Goal: Obtain resource: Download file/media

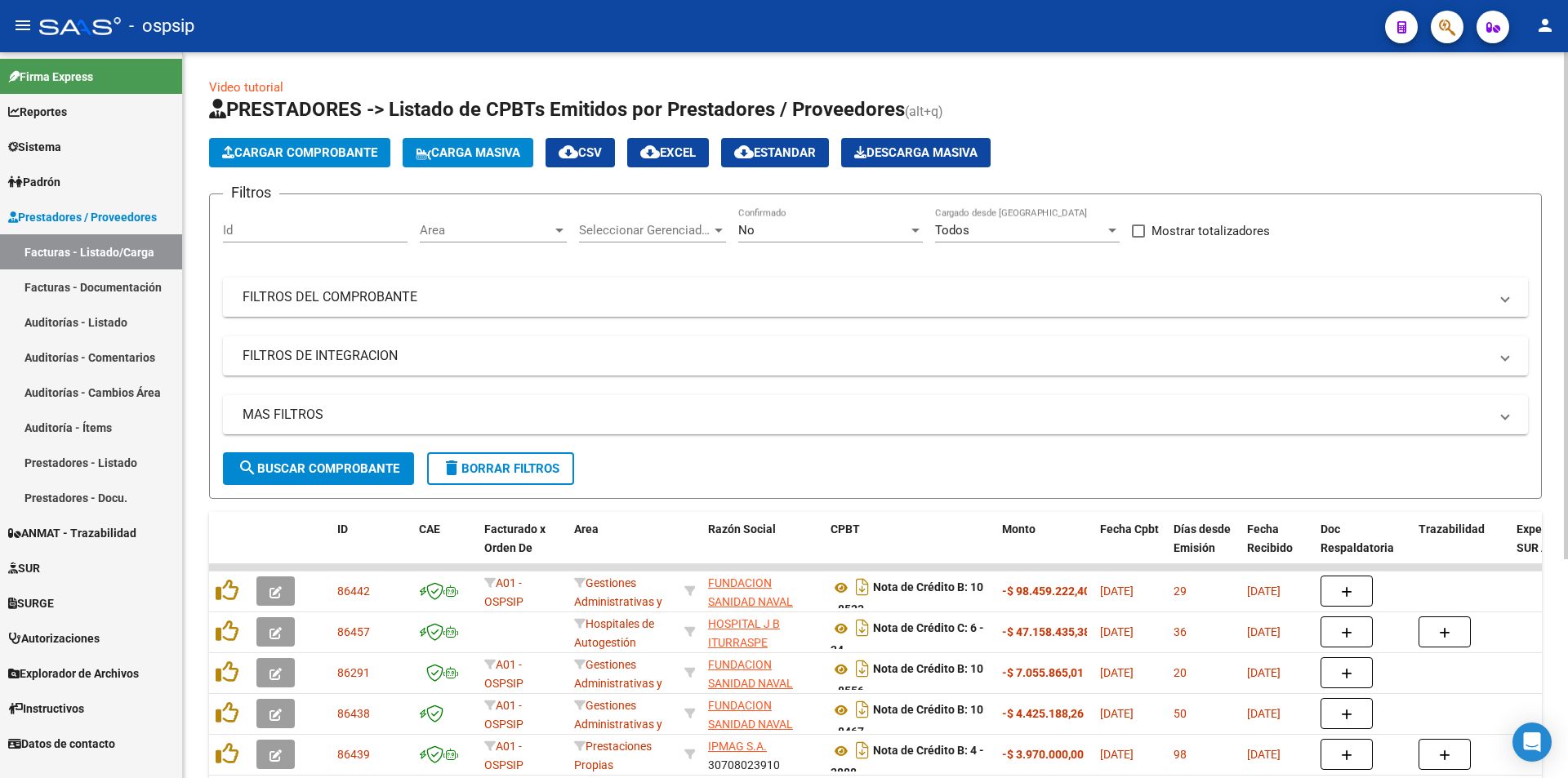
click at [293, 283] on mat-expansion-panel-header "FILTROS DEL COMPROBANTE" at bounding box center [875, 298] width 1305 height 39
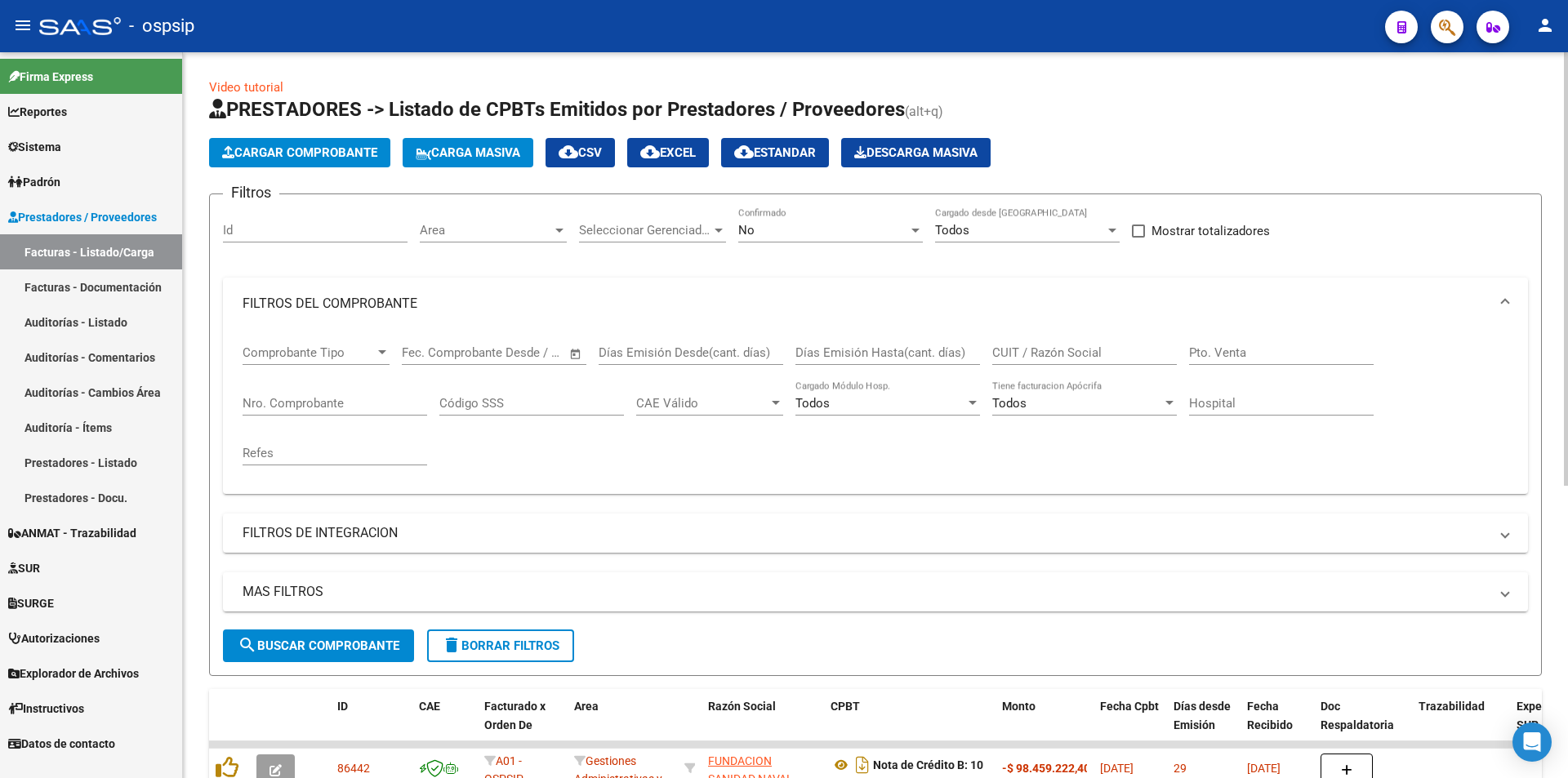
click at [302, 417] on div "Nro. Comprobante" at bounding box center [335, 406] width 184 height 51
click at [303, 408] on input "Nro. Comprobante" at bounding box center [335, 404] width 184 height 15
type input "194"
click at [780, 229] on div "No" at bounding box center [823, 230] width 170 height 15
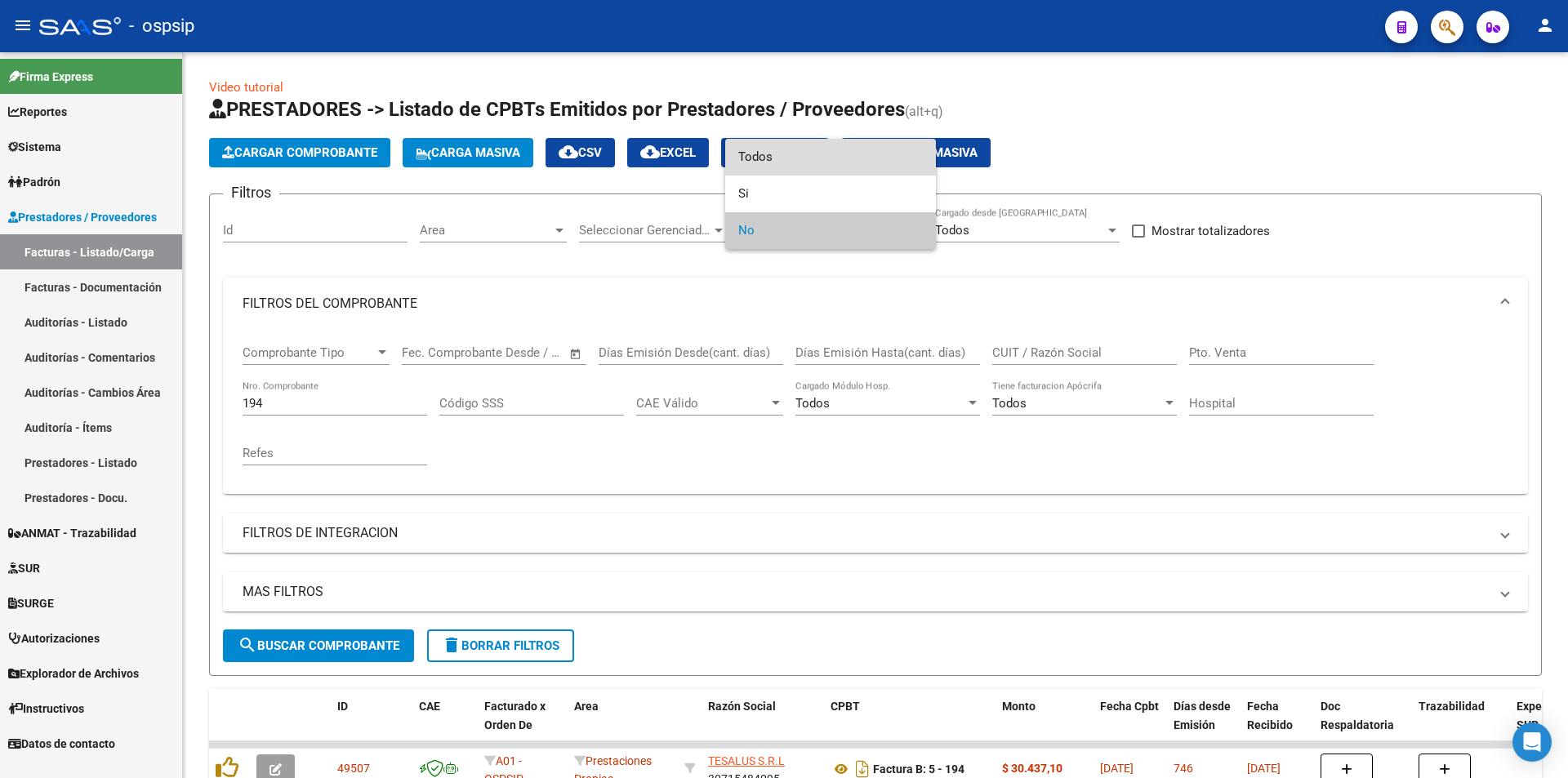
click at [792, 144] on span "Todos" at bounding box center [830, 157] width 184 height 37
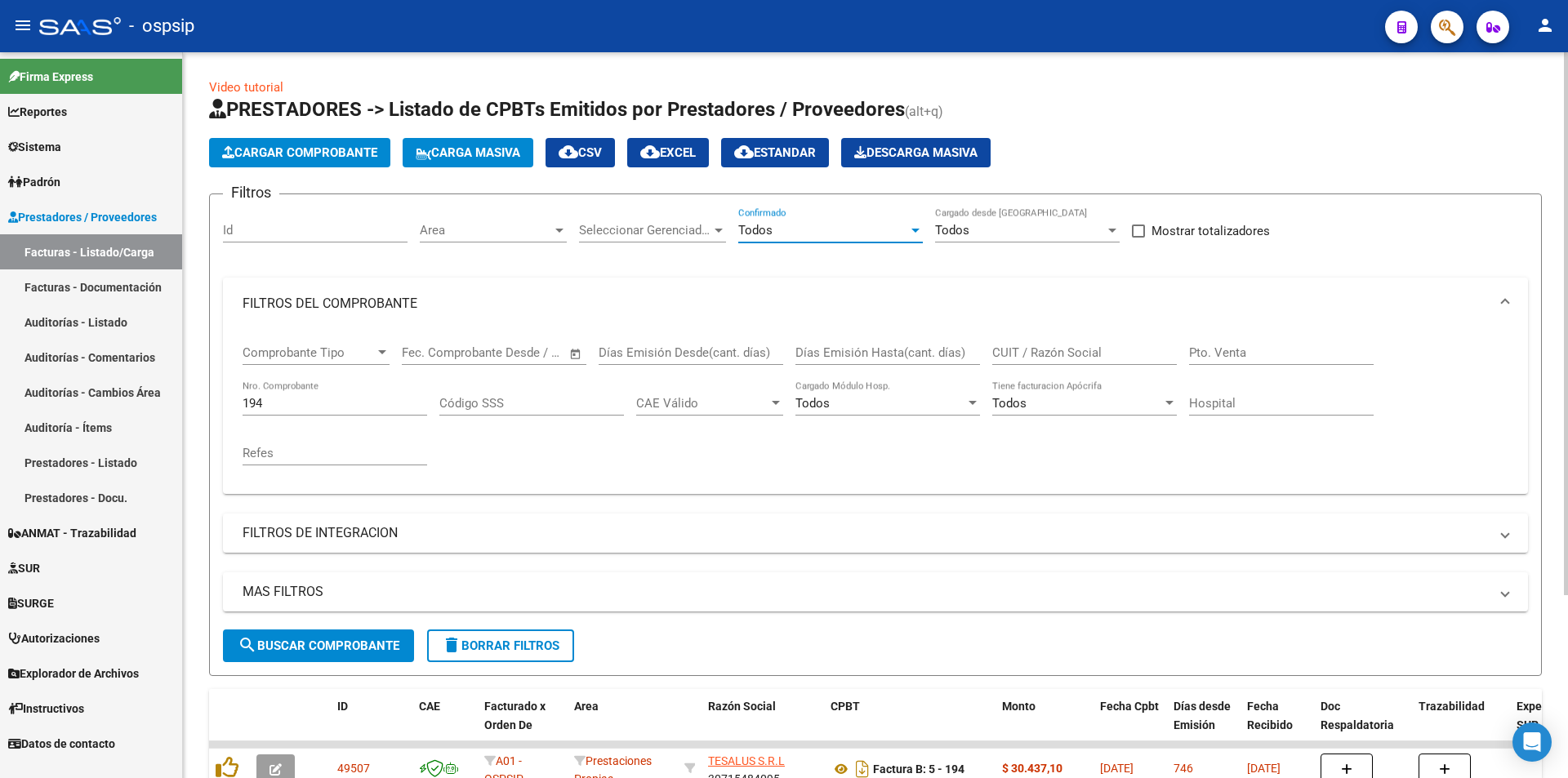
click at [422, 391] on div "194 Nro. Comprobante" at bounding box center [335, 398] width 184 height 35
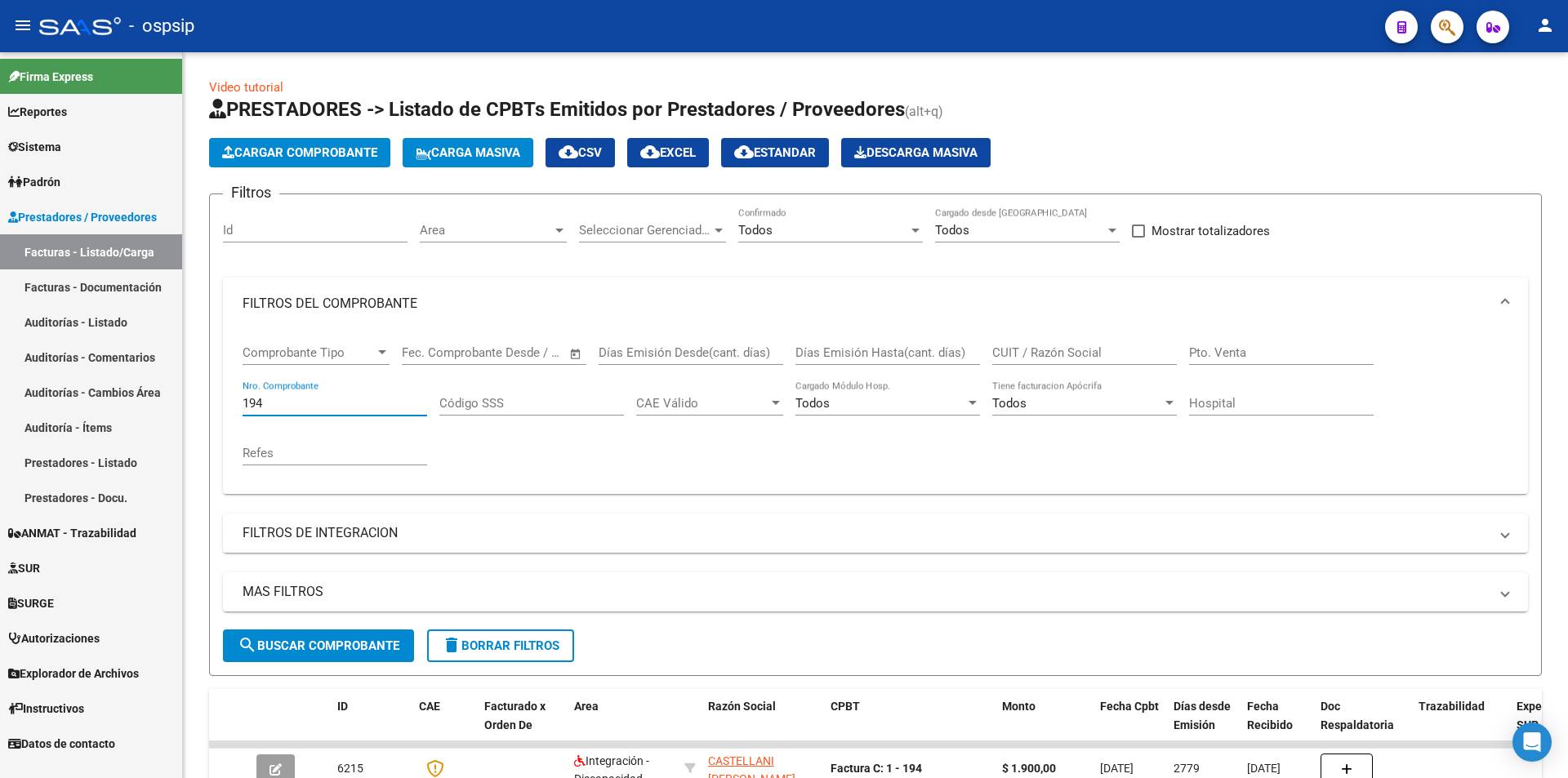
drag, startPoint x: 314, startPoint y: 403, endPoint x: 18, endPoint y: 354, distance: 300.0
click at [18, 354] on mat-sidenav-container "Firma Express Reportes Egresos Devengados Auditorías x Área Auditorías x Usuari…" at bounding box center [784, 415] width 1568 height 726
click at [353, 225] on input "Id" at bounding box center [315, 230] width 184 height 15
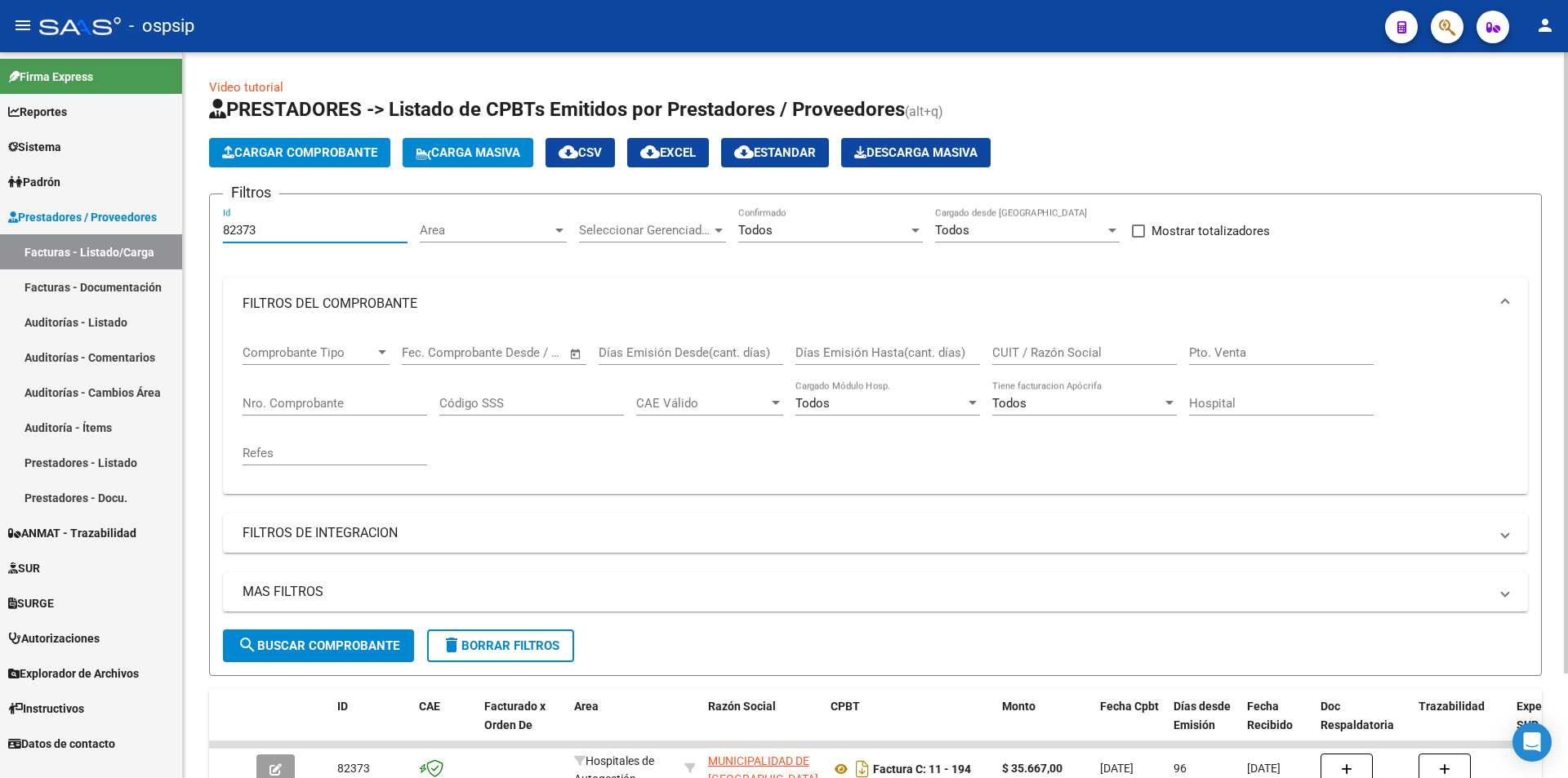
scroll to position [123, 0]
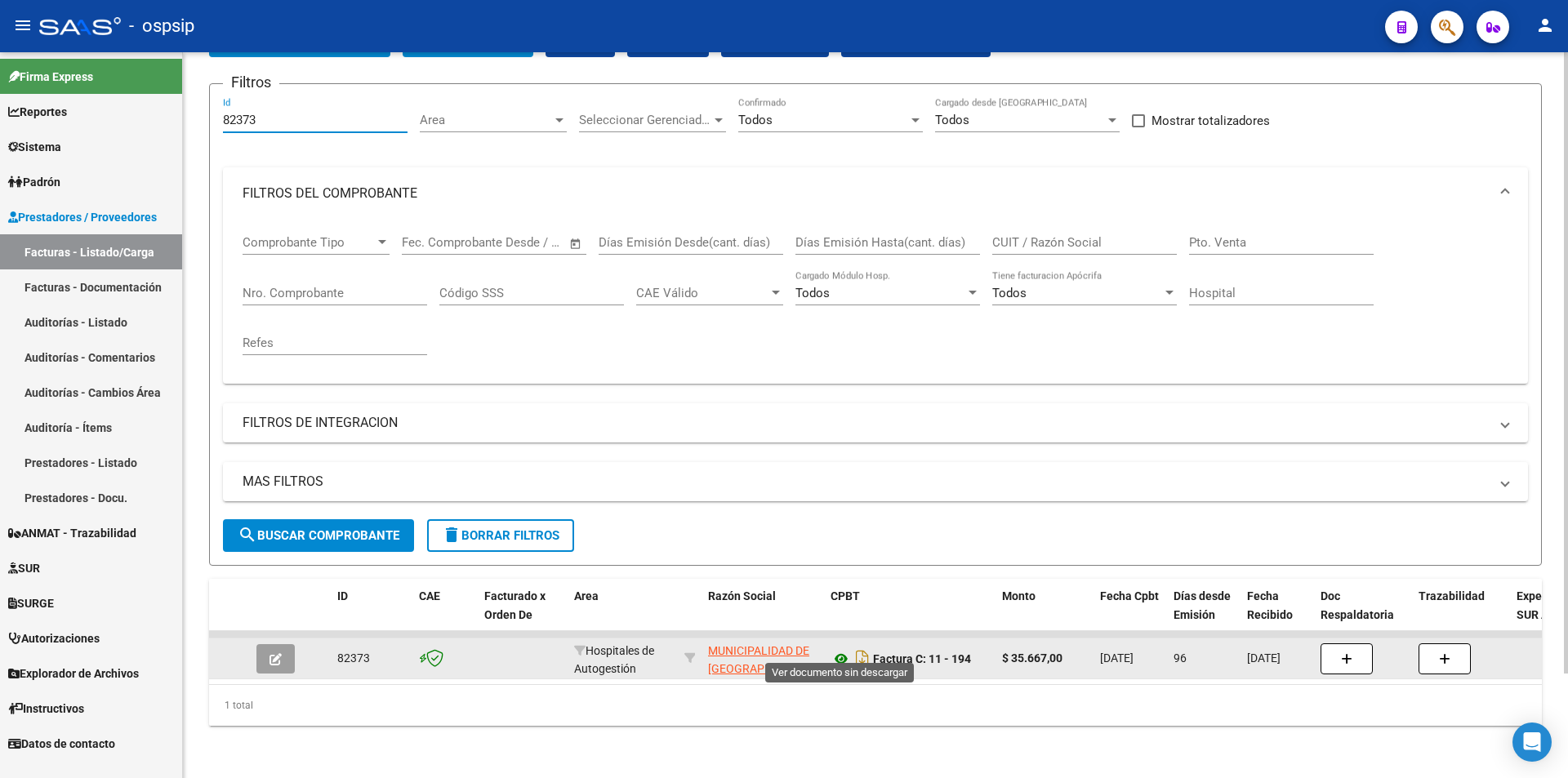
type input "82373"
click at [840, 650] on icon at bounding box center [841, 660] width 21 height 20
